Goal: Transaction & Acquisition: Purchase product/service

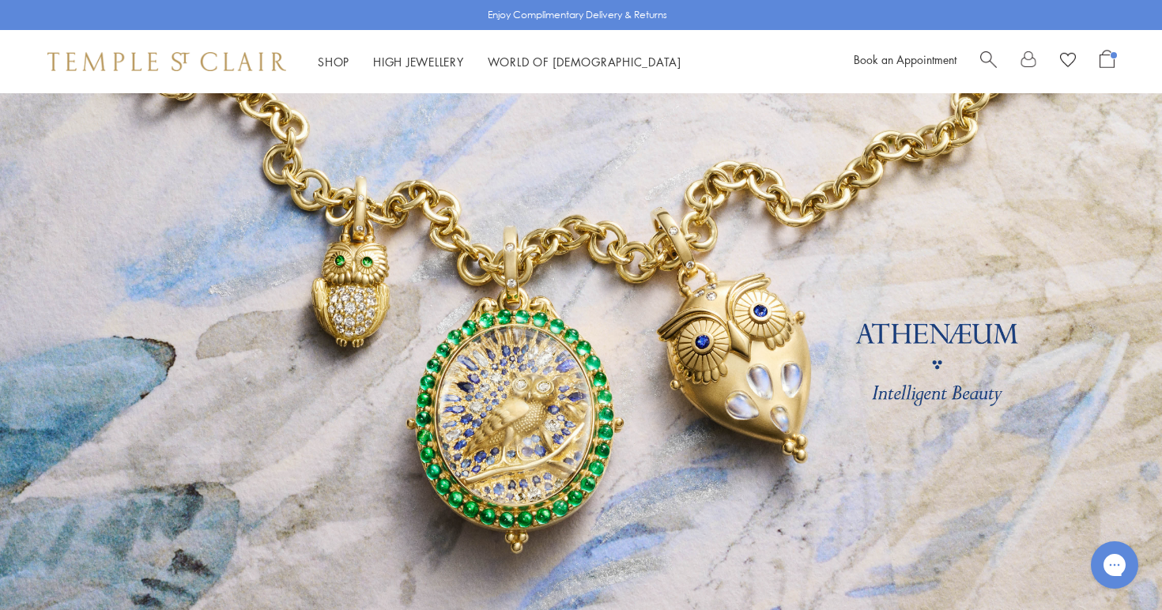
click at [1107, 60] on span "Open Shopping Bag" at bounding box center [1107, 59] width 15 height 18
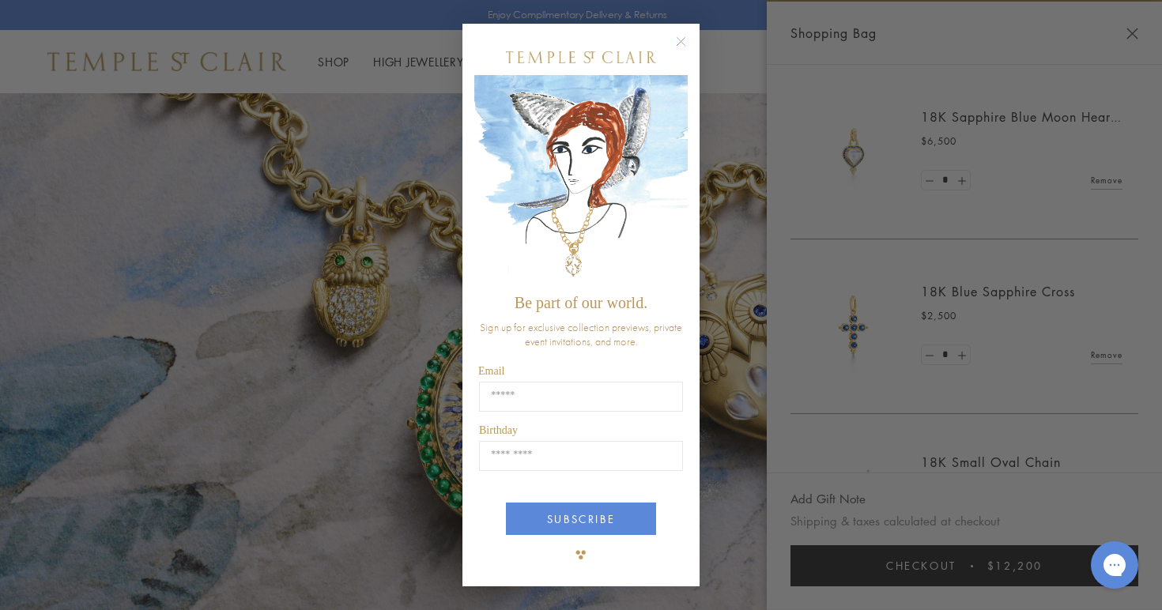
click at [682, 42] on circle "Close dialog" at bounding box center [681, 41] width 19 height 19
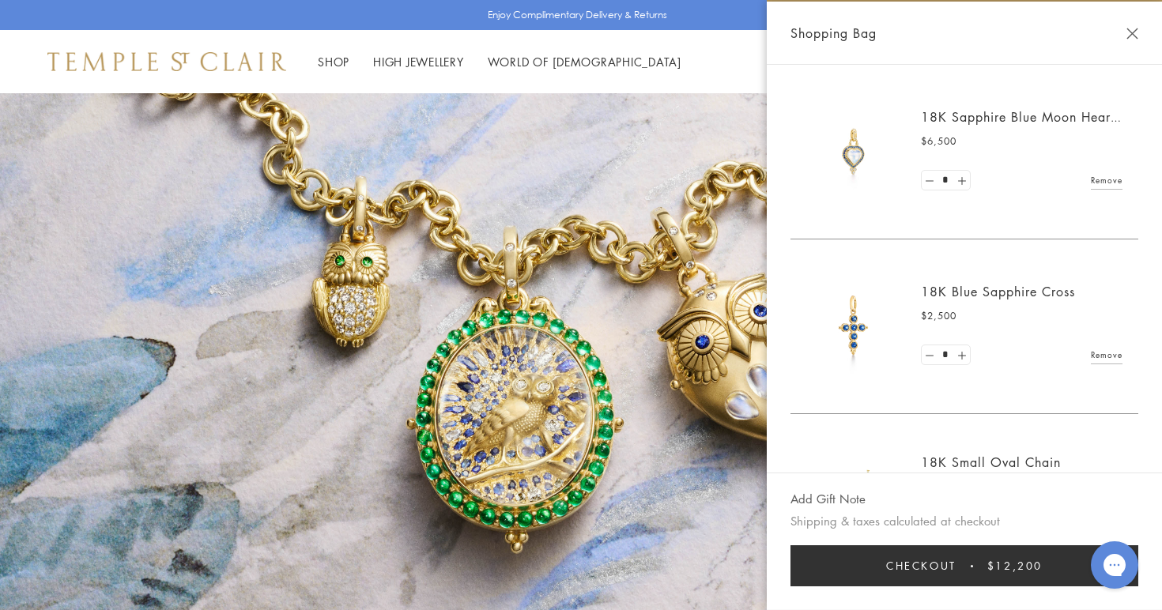
click at [1133, 32] on button "Close Shopping Bag" at bounding box center [1133, 34] width 12 height 12
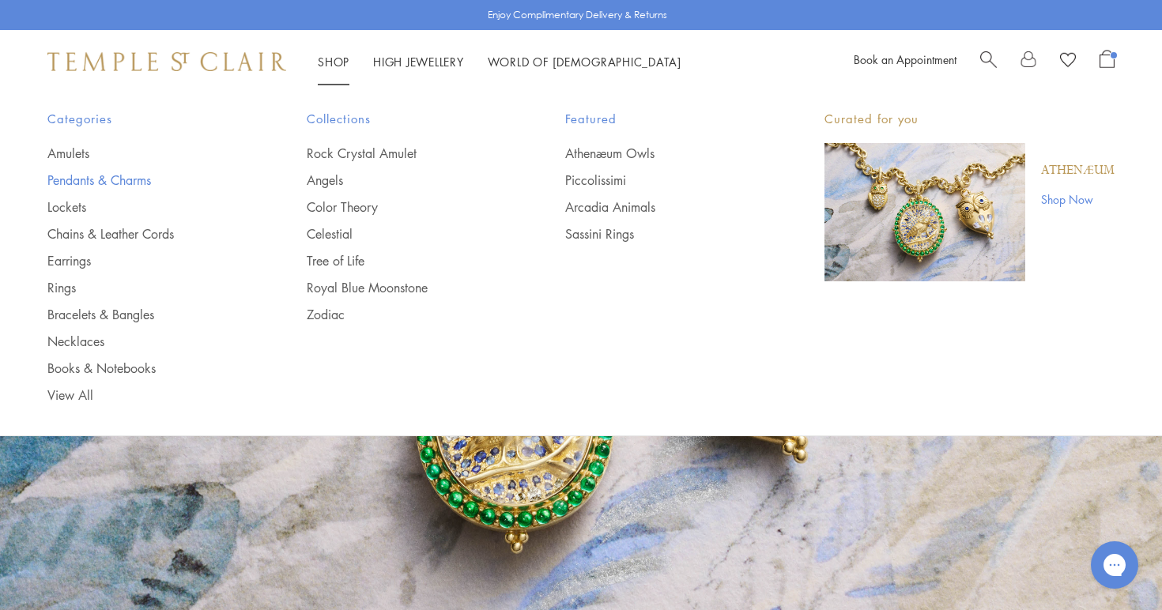
click at [131, 181] on link "Pendants & Charms" at bounding box center [145, 180] width 196 height 17
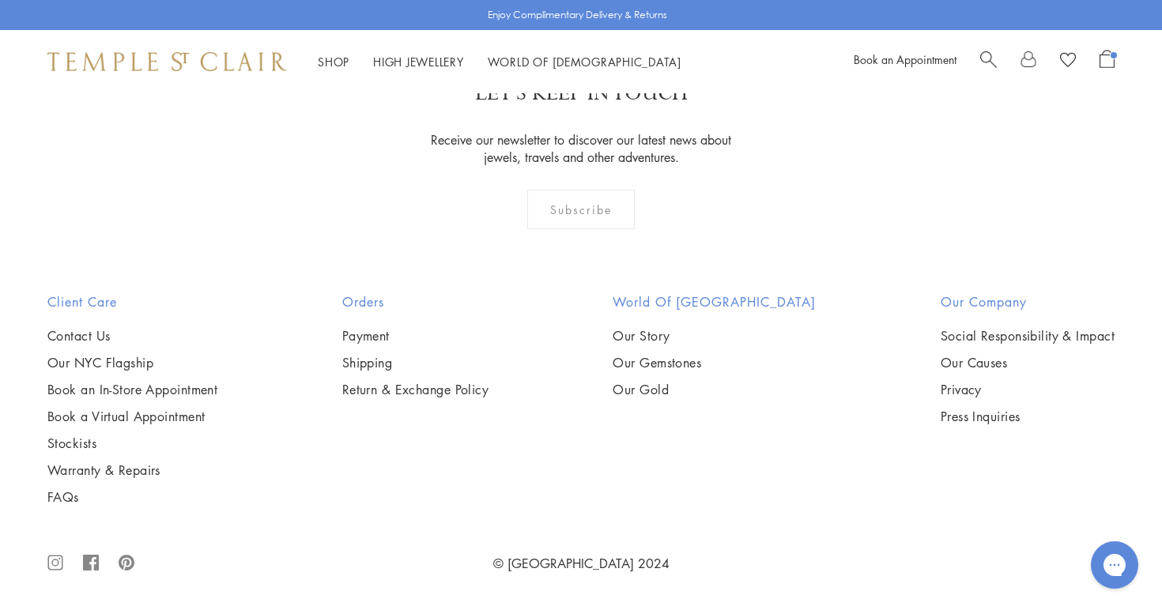
scroll to position [5959, 0]
click at [0, 0] on img at bounding box center [0, 0] width 0 height 0
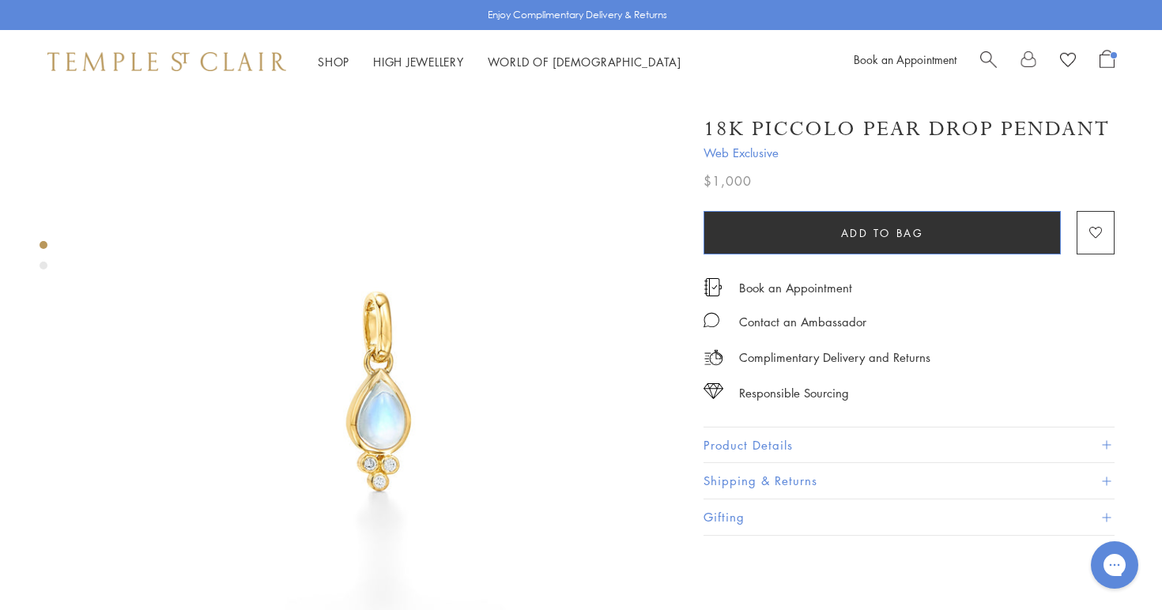
click at [874, 229] on span "Add to bag" at bounding box center [882, 233] width 83 height 17
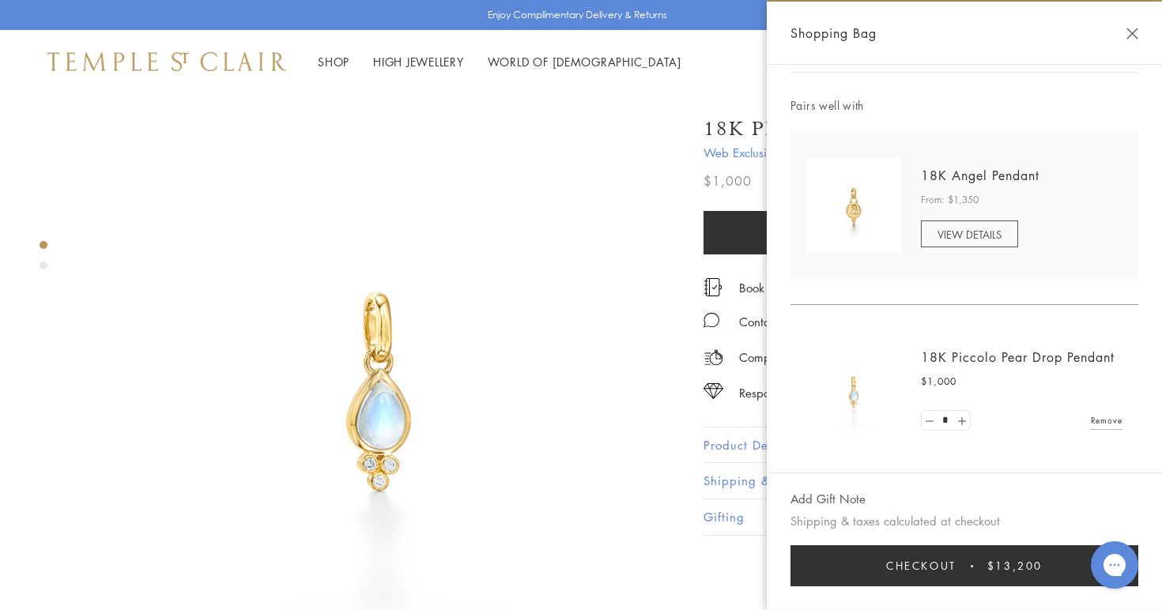
scroll to position [528, 0]
click at [589, 472] on img at bounding box center [379, 393] width 601 height 601
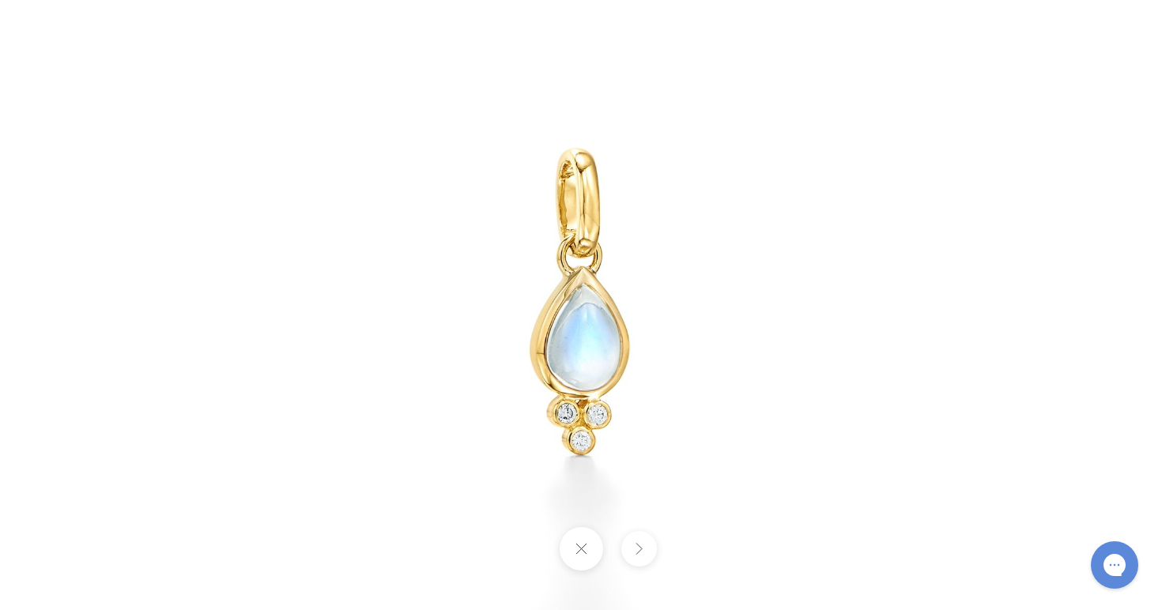
click at [581, 551] on button at bounding box center [580, 548] width 43 height 43
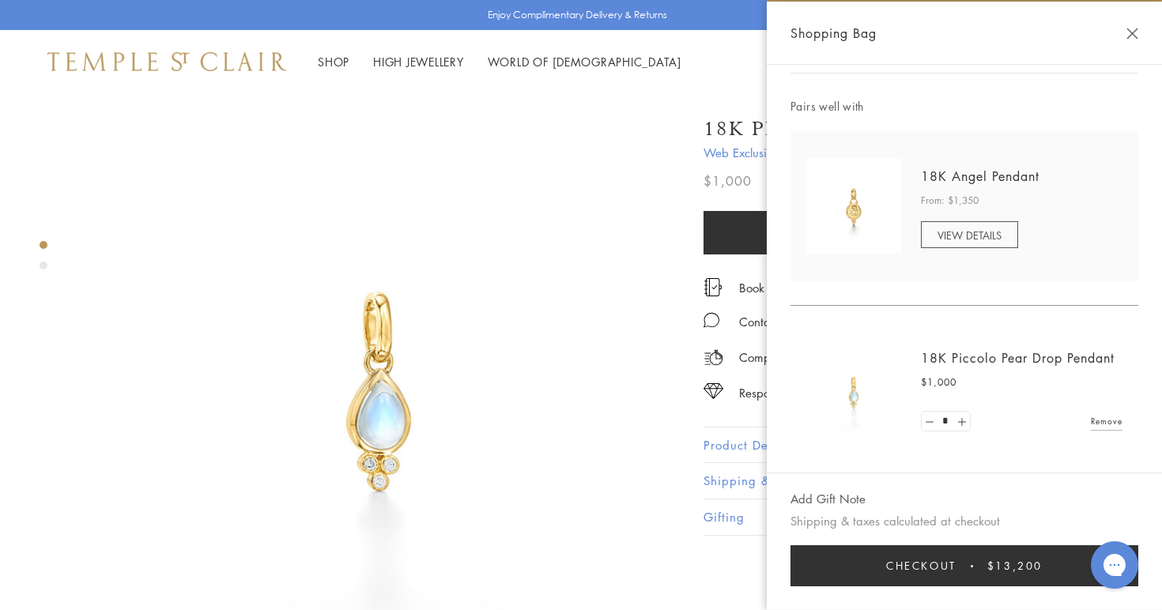
click at [1134, 31] on button "Close Shopping Bag" at bounding box center [1133, 34] width 12 height 12
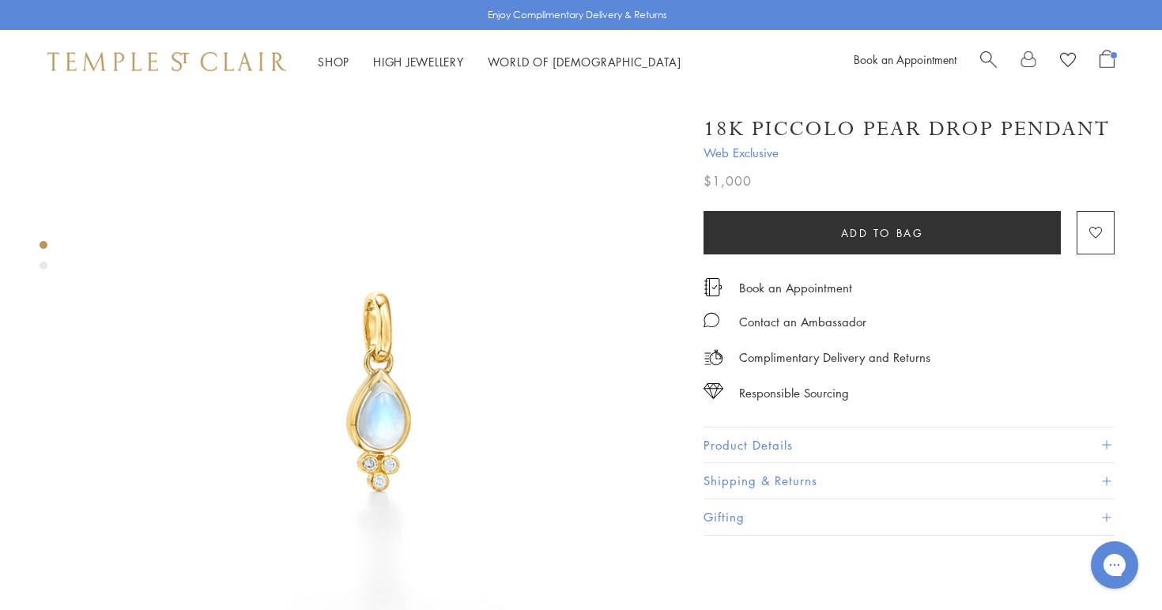
click at [1023, 60] on link at bounding box center [1029, 62] width 16 height 24
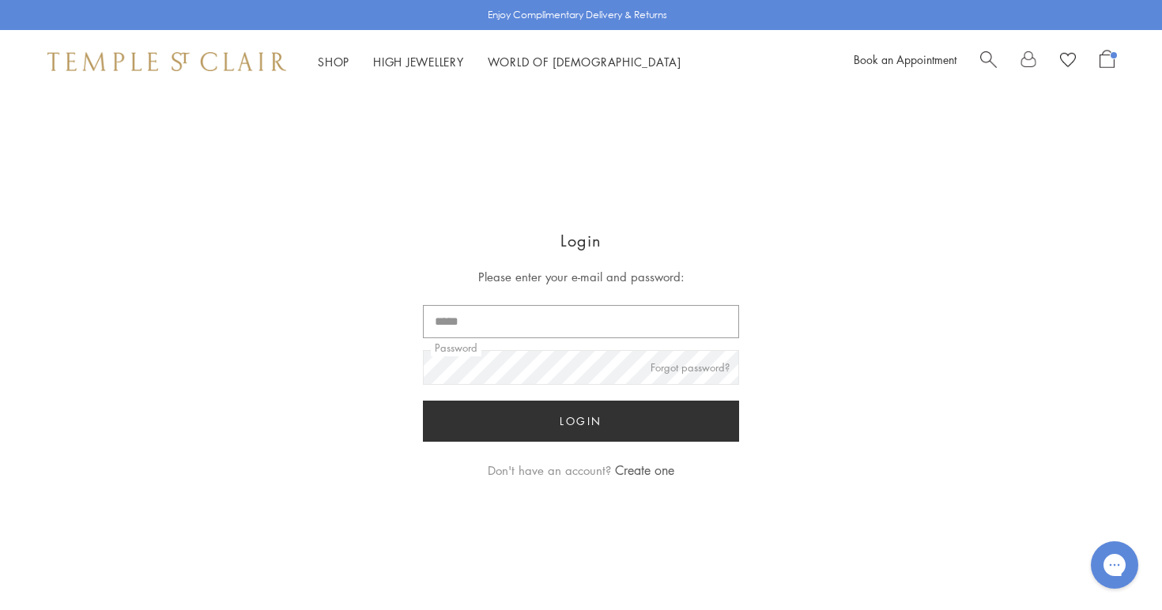
type input "**********"
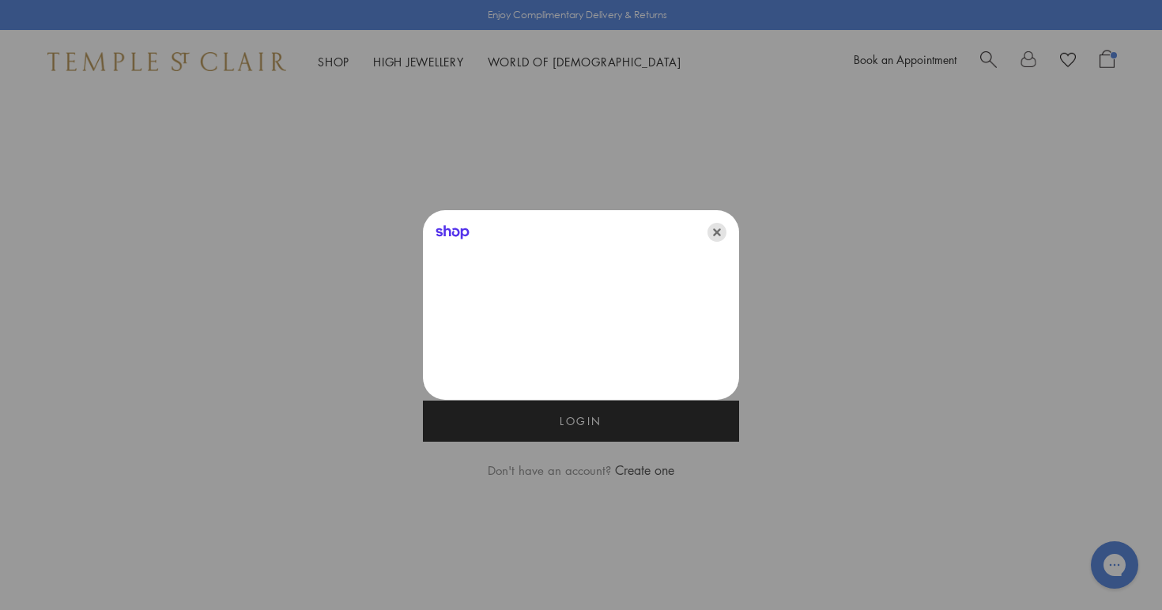
click at [719, 231] on icon "Close" at bounding box center [717, 232] width 19 height 19
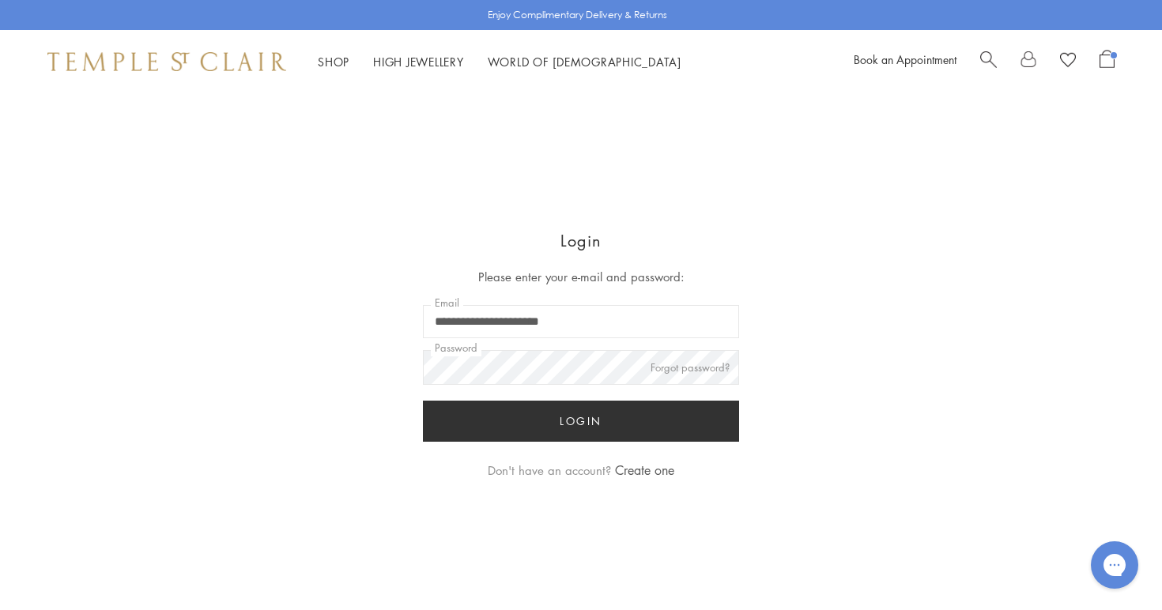
click at [592, 423] on button "Login" at bounding box center [581, 421] width 316 height 41
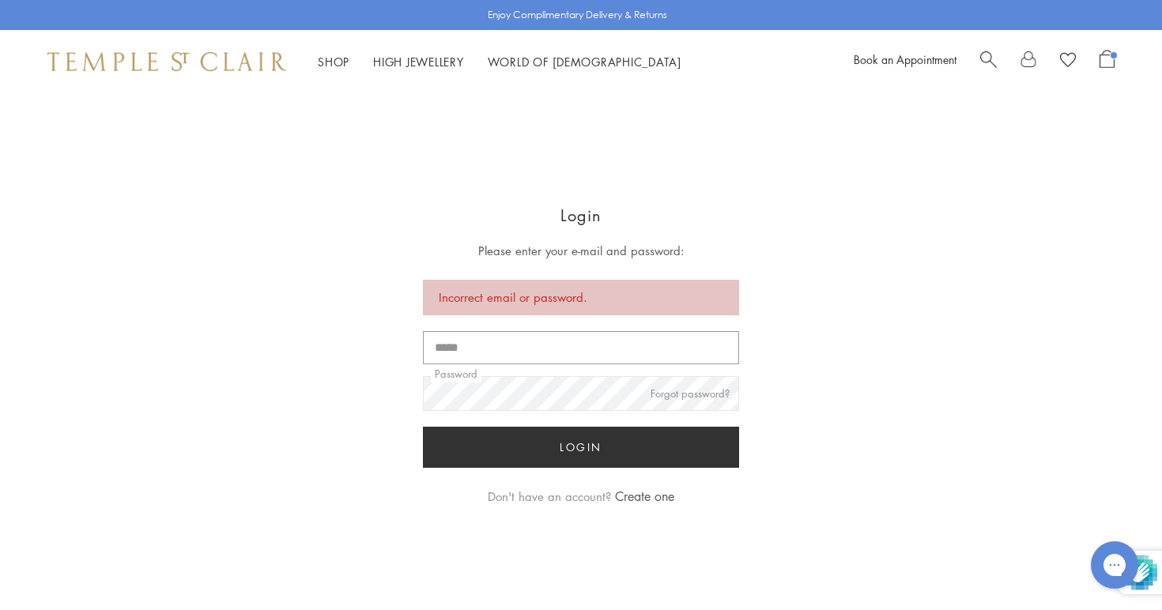
type input "**********"
click at [581, 448] on button "Login" at bounding box center [581, 447] width 316 height 41
type input "**********"
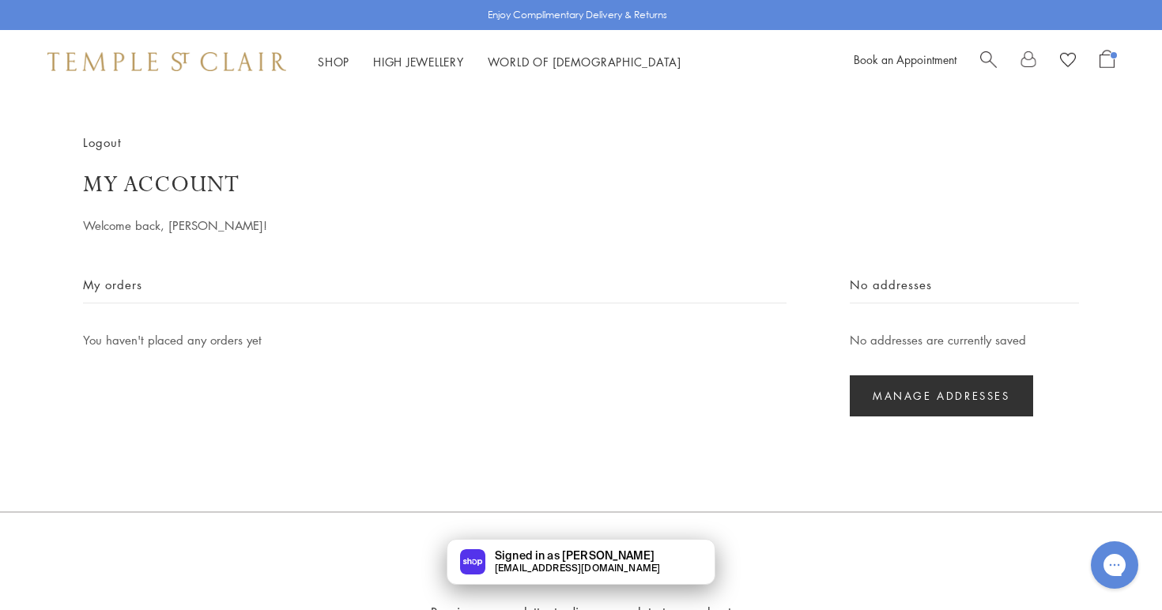
click at [1108, 55] on span "Open Shopping Bag" at bounding box center [1107, 59] width 15 height 18
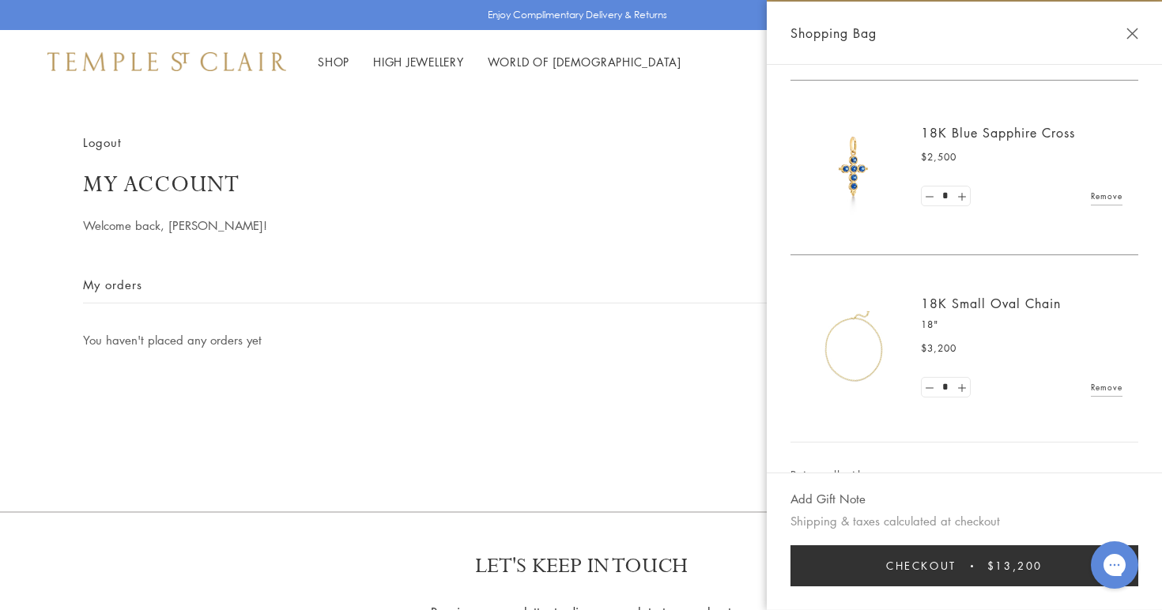
scroll to position [158, 0]
click at [1112, 383] on link "Remove" at bounding box center [1107, 388] width 32 height 17
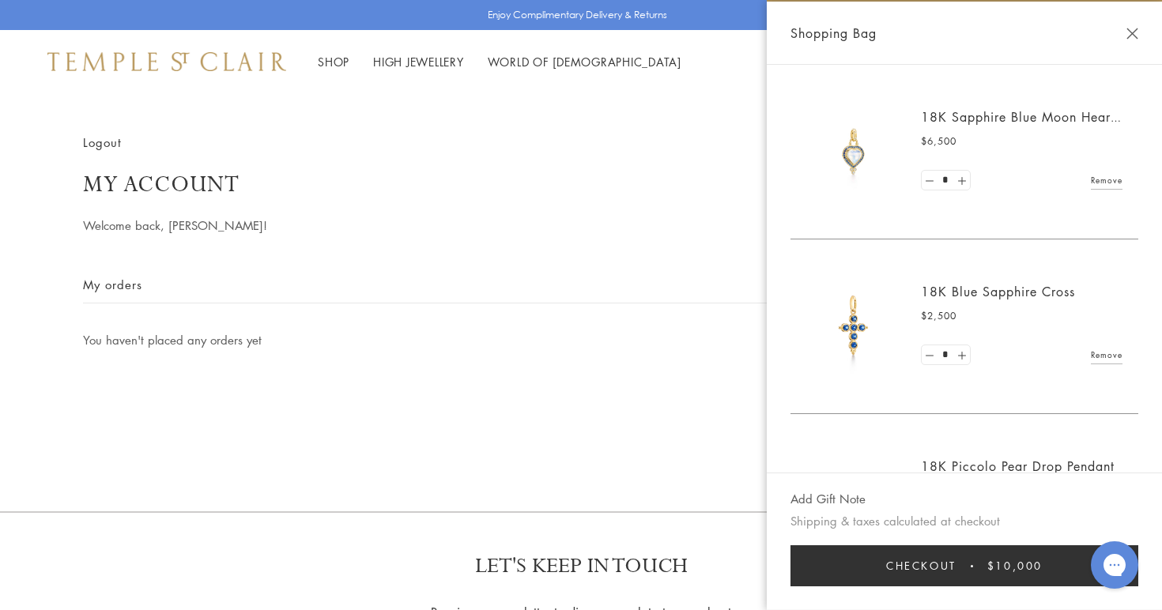
scroll to position [0, 0]
click at [1109, 355] on link "Remove" at bounding box center [1107, 354] width 32 height 17
click at [1108, 179] on link "Remove" at bounding box center [1107, 180] width 32 height 17
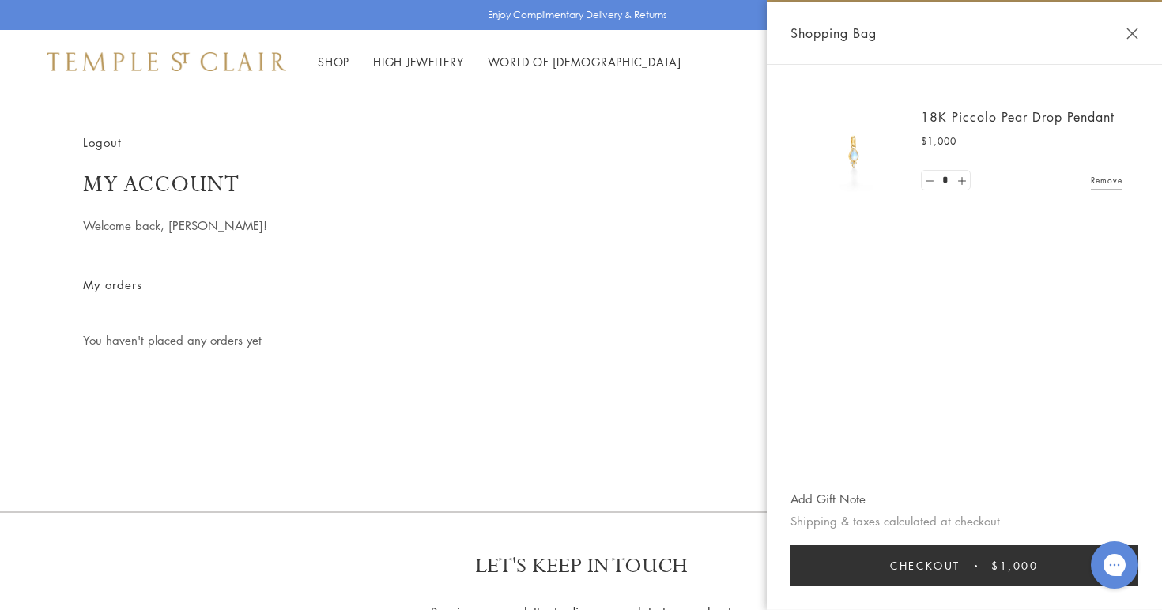
click at [681, 247] on div "Logout My account Welcome back, [PERSON_NAME]! My orders You haven't placed any…" at bounding box center [581, 275] width 1123 height 284
click at [1132, 32] on button "Close Shopping Bag" at bounding box center [1133, 34] width 12 height 12
